Goal: Task Accomplishment & Management: Use online tool/utility

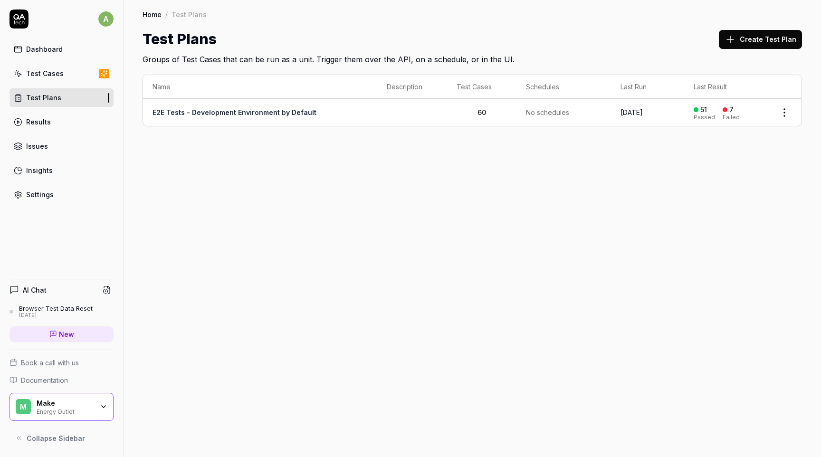
click at [103, 406] on icon "button" at bounding box center [104, 407] width 8 height 8
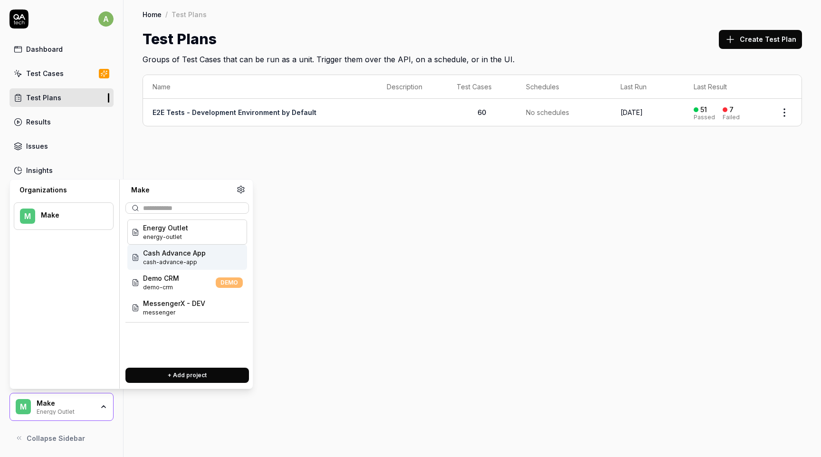
click at [205, 259] on div "Cash Advance App cash-advance-app" at bounding box center [187, 257] width 120 height 25
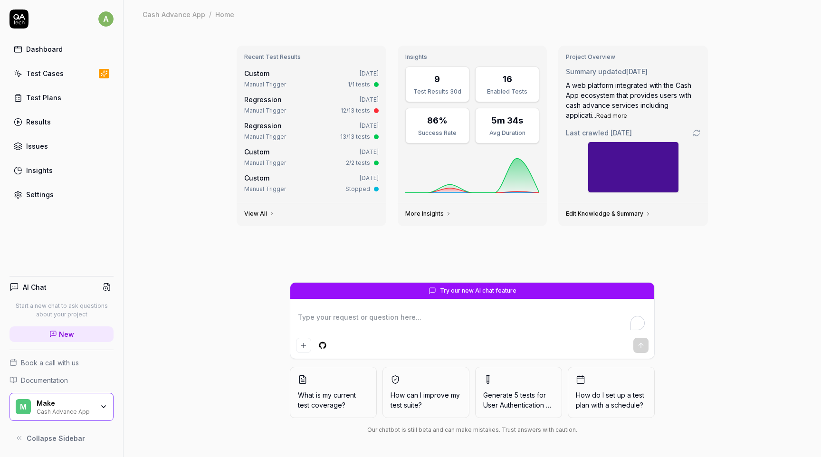
type textarea "*"
click at [39, 97] on div "Test Plans" at bounding box center [43, 98] width 35 height 10
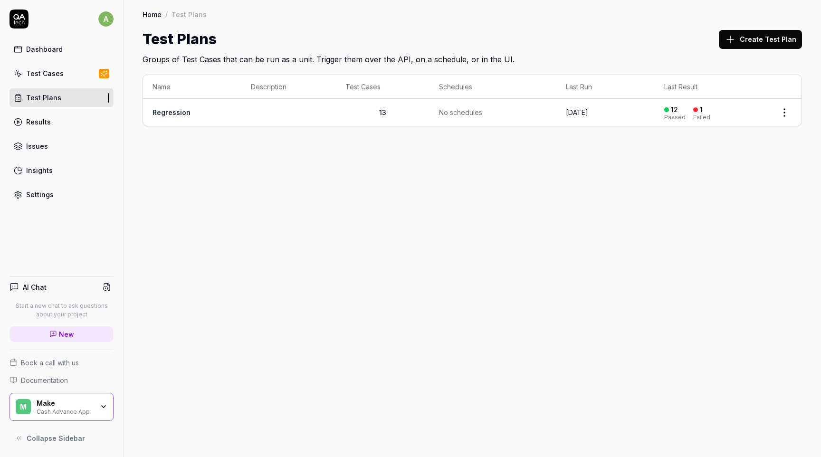
click at [186, 111] on link "Regression" at bounding box center [172, 112] width 38 height 8
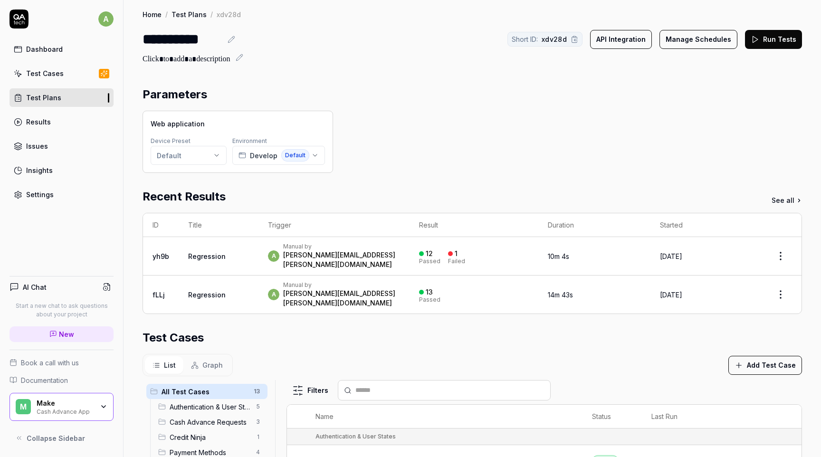
click at [784, 39] on button "Run Tests" at bounding box center [773, 39] width 57 height 19
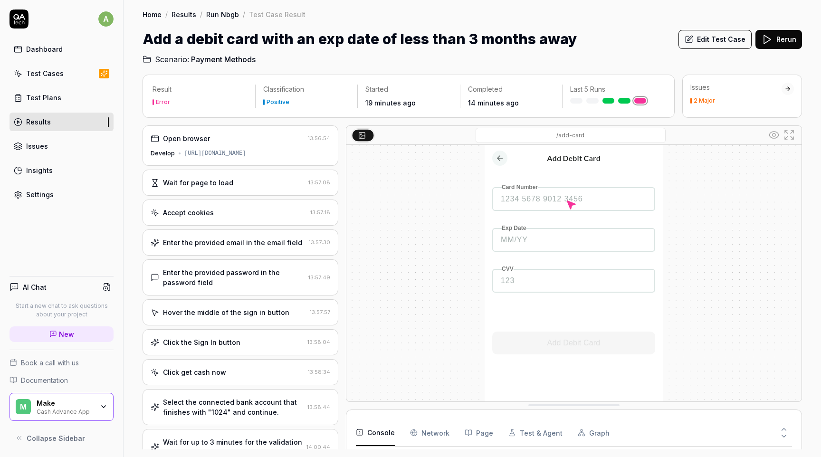
click at [774, 39] on button "Rerun" at bounding box center [778, 39] width 47 height 19
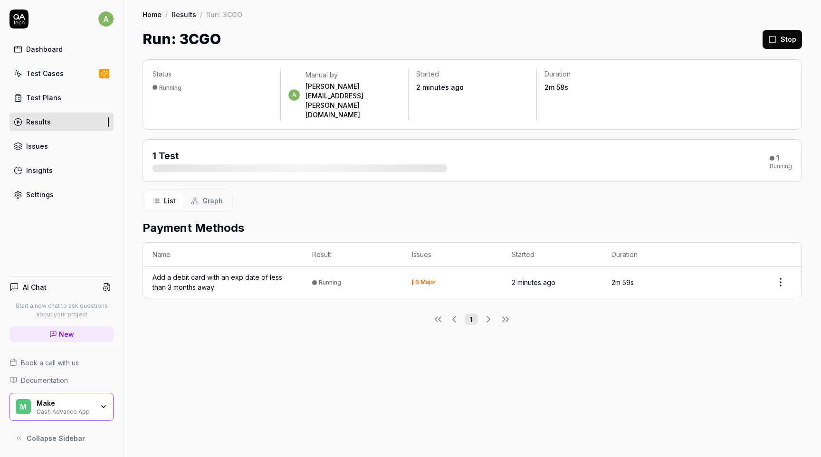
click at [257, 272] on div "Add a debit card with an exp date of less than 3 months away" at bounding box center [223, 282] width 141 height 20
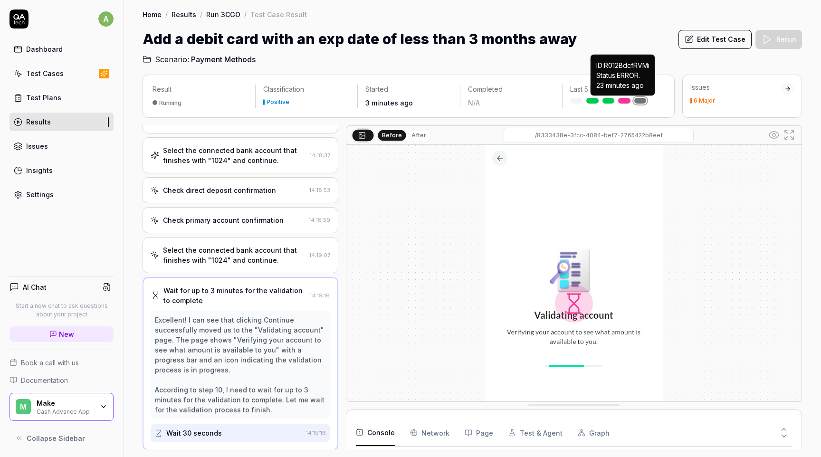
scroll to position [274, 0]
click at [412, 135] on button "After" at bounding box center [419, 135] width 22 height 10
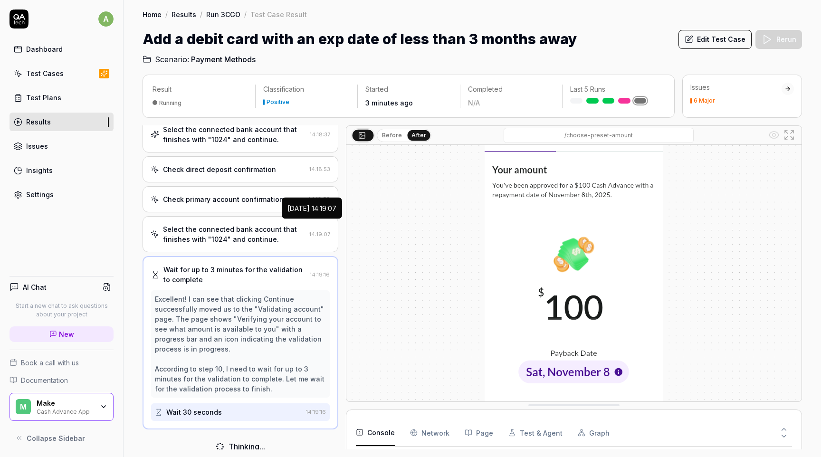
scroll to position [11, 0]
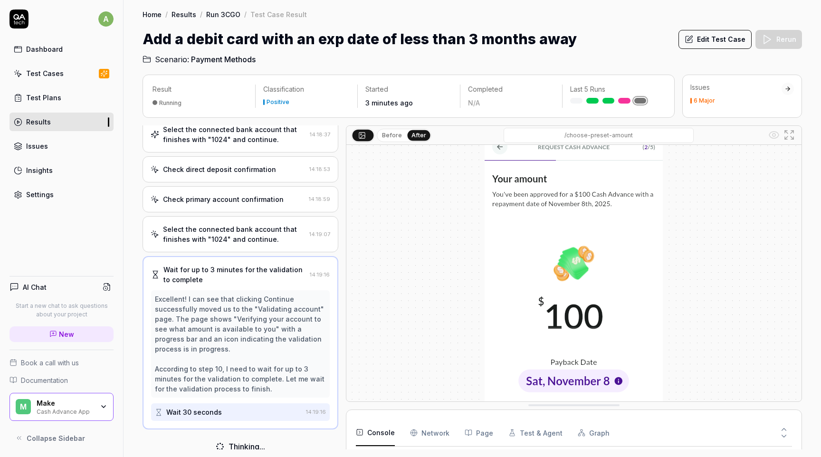
click at [392, 137] on button "Before" at bounding box center [392, 135] width 28 height 10
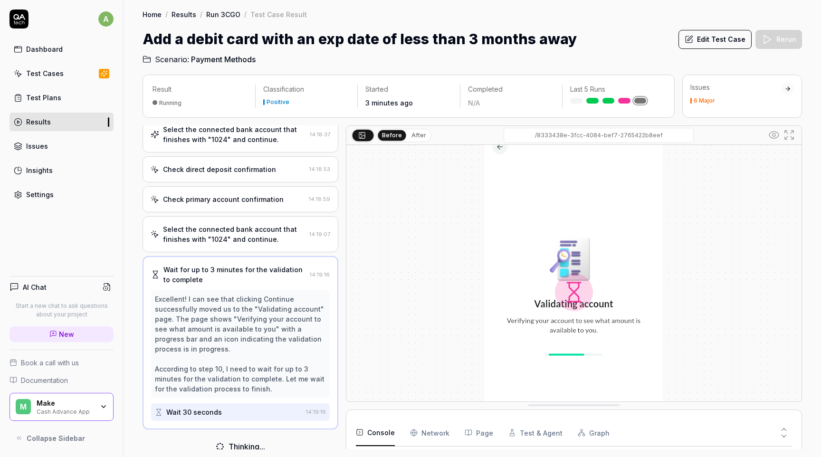
click at [411, 134] on button "After" at bounding box center [419, 135] width 22 height 10
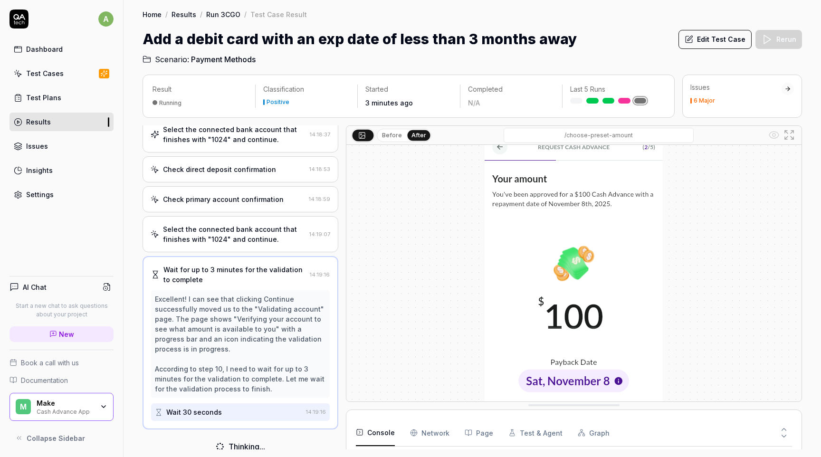
scroll to position [0, 0]
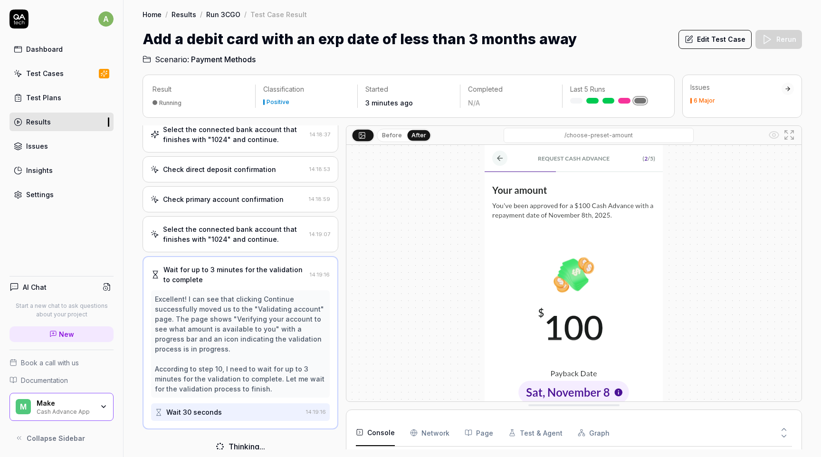
click at [394, 136] on button "Before" at bounding box center [392, 135] width 28 height 10
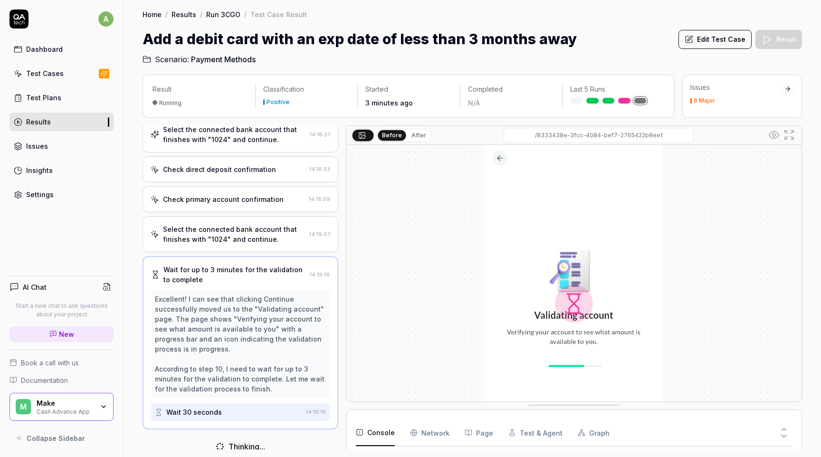
click at [418, 134] on button "After" at bounding box center [419, 135] width 22 height 10
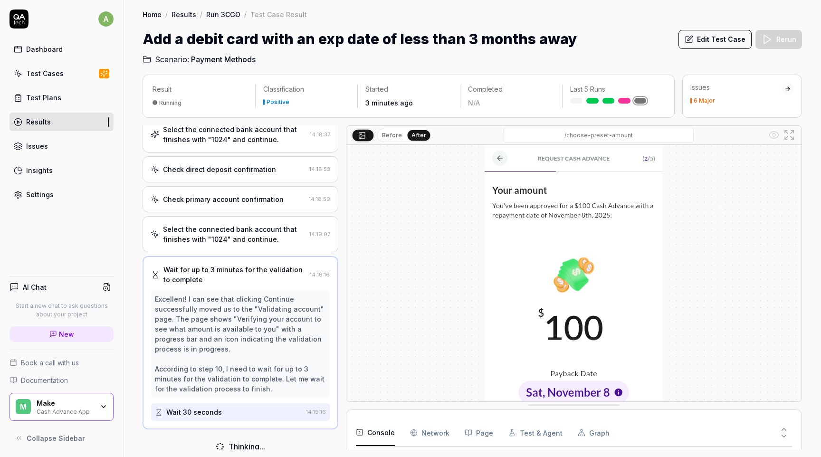
click at [252, 433] on div "Thinking..." at bounding box center [241, 446] width 196 height 27
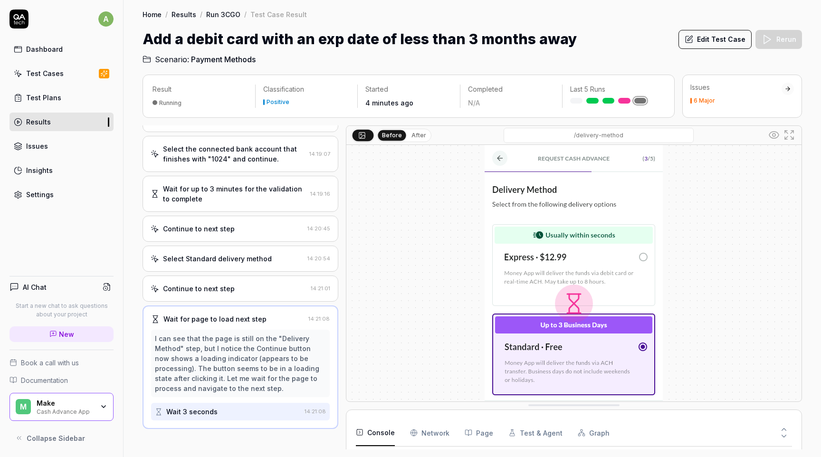
scroll to position [422, 0]
click at [419, 137] on button "After" at bounding box center [419, 135] width 22 height 10
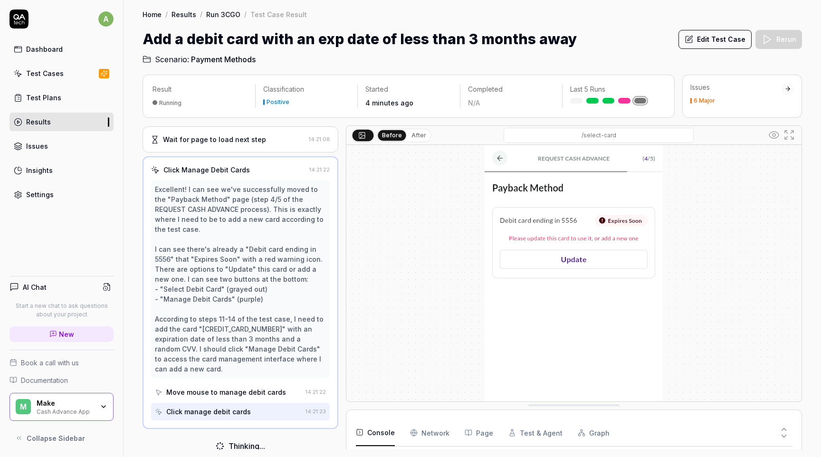
scroll to position [601, 0]
click at [420, 135] on button "After" at bounding box center [419, 135] width 22 height 10
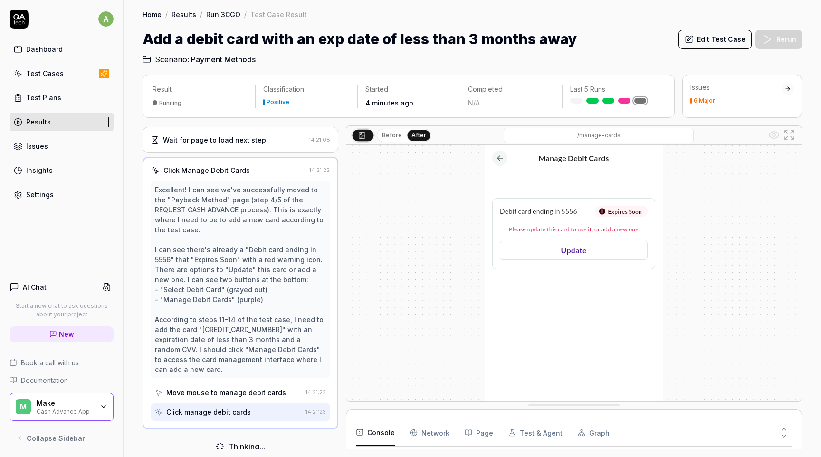
scroll to position [60, 0]
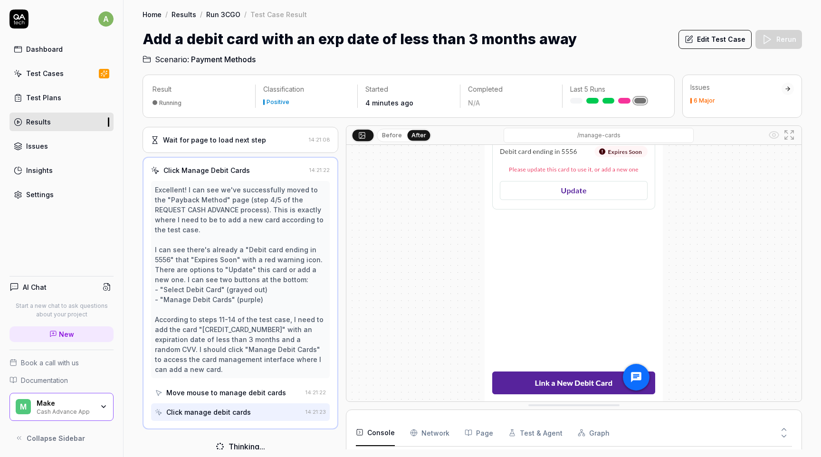
click at [247, 403] on div "Click manage debit cards" at bounding box center [228, 412] width 147 height 18
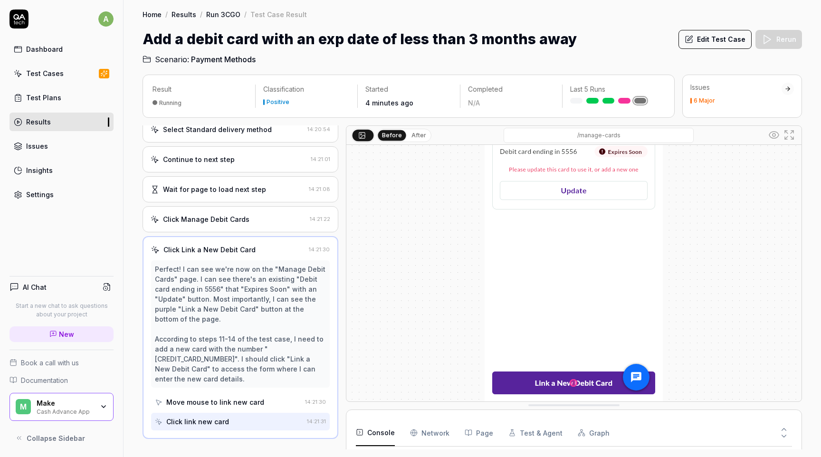
scroll to position [552, 0]
click at [409, 136] on button "After" at bounding box center [419, 135] width 22 height 10
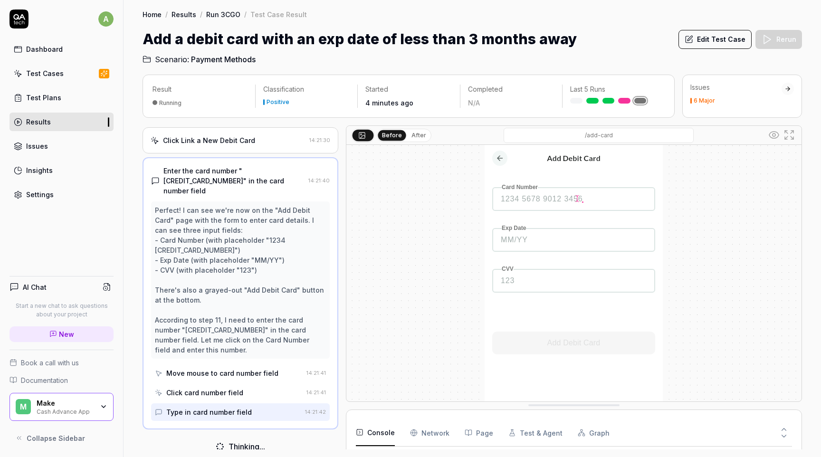
scroll to position [661, 0]
click at [414, 135] on button "After" at bounding box center [419, 135] width 22 height 10
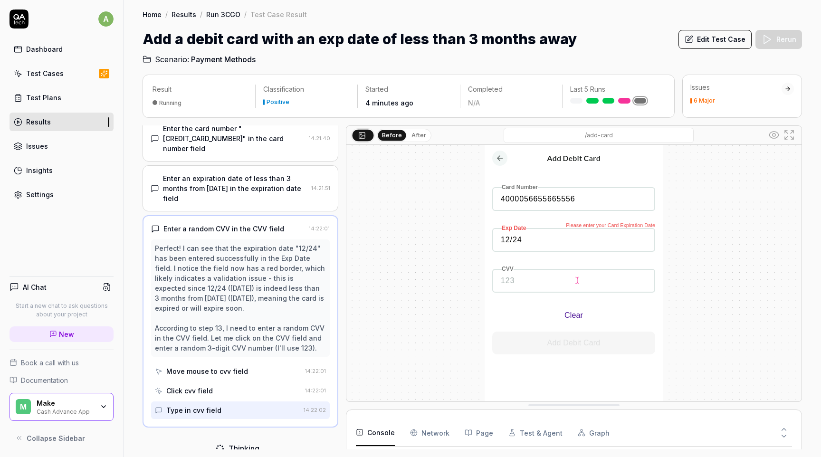
scroll to position [701, 0]
click at [411, 136] on button "After" at bounding box center [419, 135] width 22 height 10
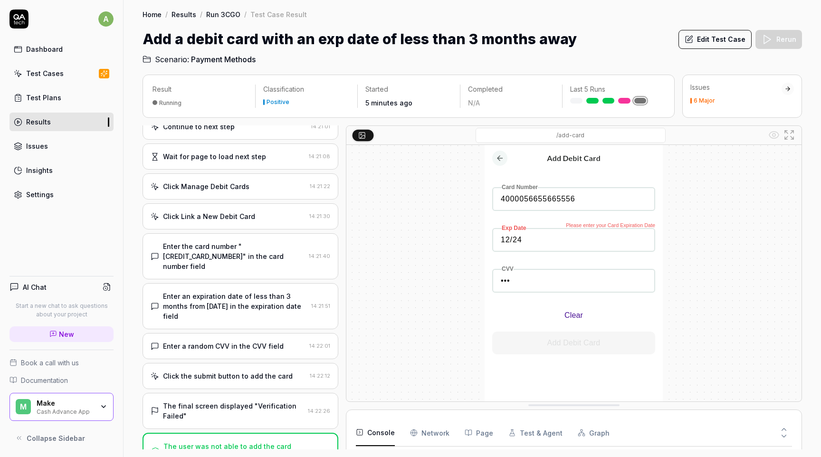
scroll to position [732, 0]
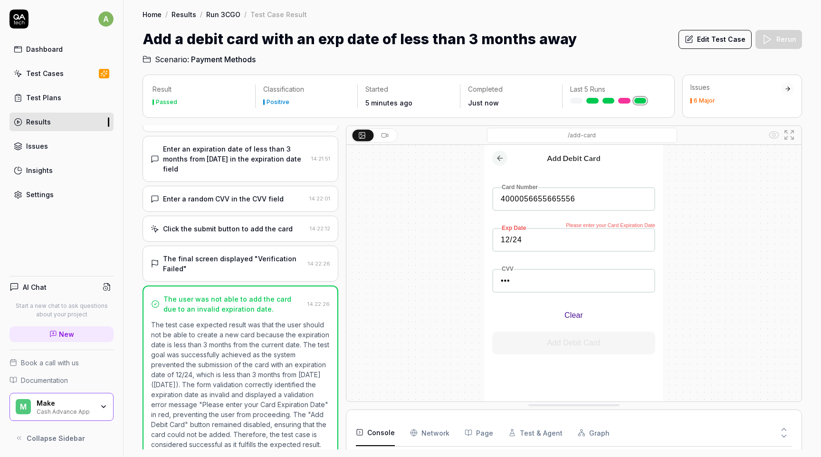
click at [76, 122] on link "Results" at bounding box center [62, 122] width 104 height 19
